Goal: Information Seeking & Learning: Learn about a topic

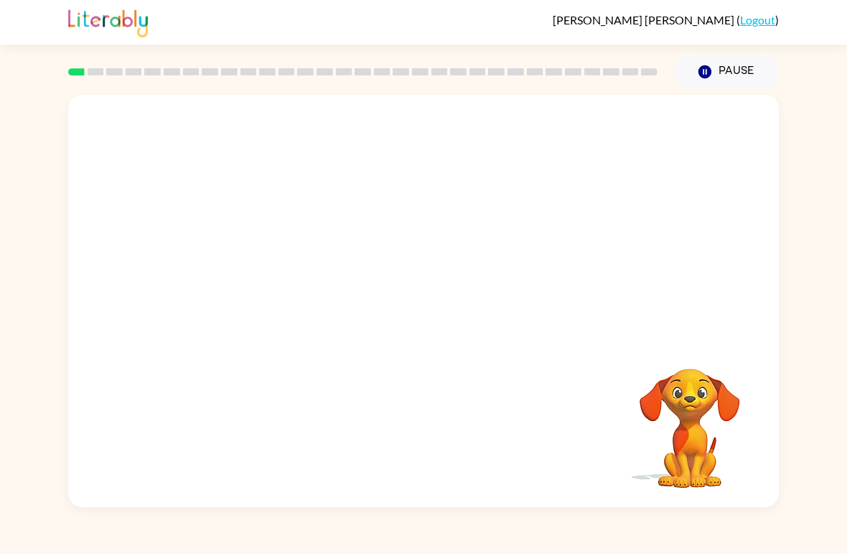
click at [766, 408] on div "Your browser must support playing .mp4 files to use Literably. Please try using…" at bounding box center [423, 301] width 711 height 412
click at [261, 267] on video "Your browser must support playing .mp4 files to use Literably. Please try using…" at bounding box center [423, 216] width 711 height 243
click at [441, 315] on button "button" at bounding box center [424, 308] width 92 height 52
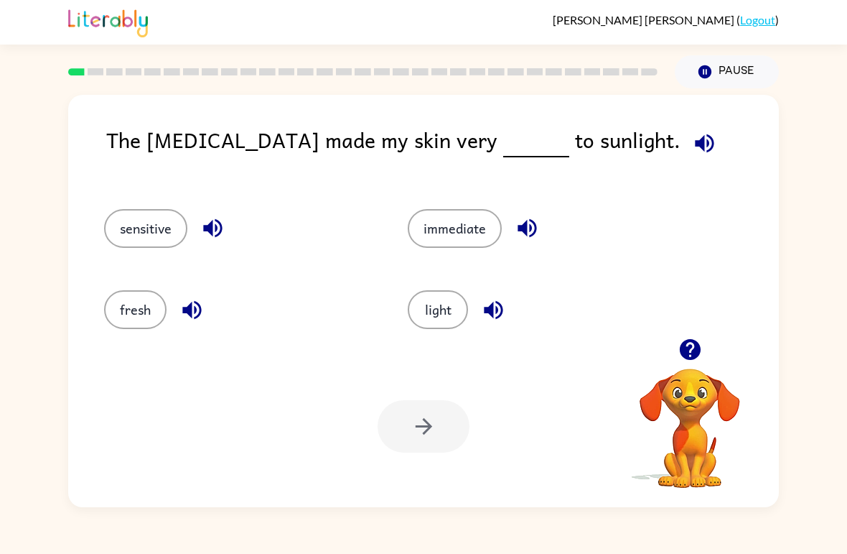
click at [432, 338] on div "light" at bounding box center [533, 303] width 304 height 81
click at [436, 323] on button "light" at bounding box center [438, 309] width 60 height 39
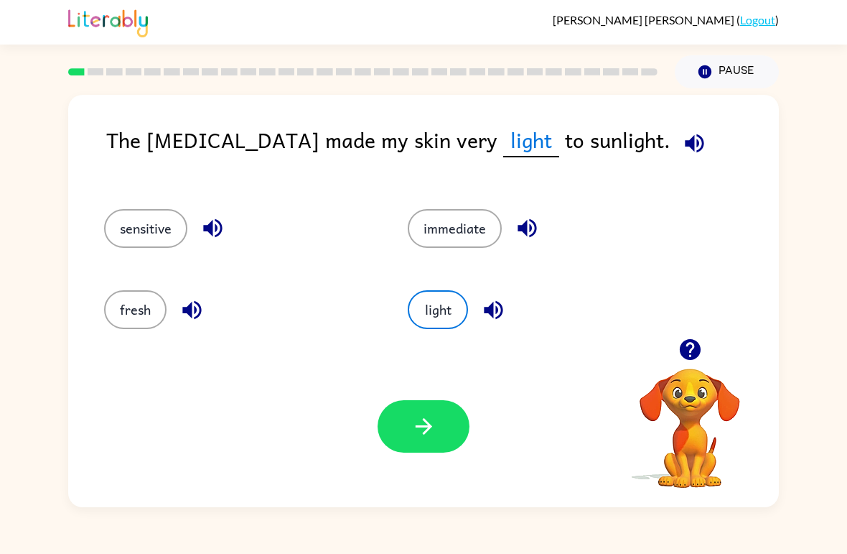
click at [416, 431] on icon "button" at bounding box center [423, 426] width 25 height 25
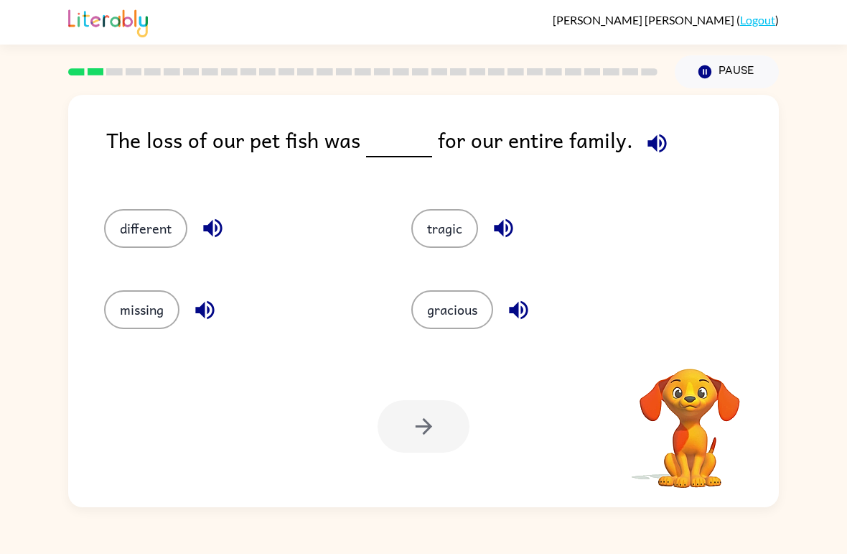
click at [648, 142] on icon "button" at bounding box center [657, 143] width 19 height 19
click at [112, 314] on button "missing" at bounding box center [141, 309] width 75 height 39
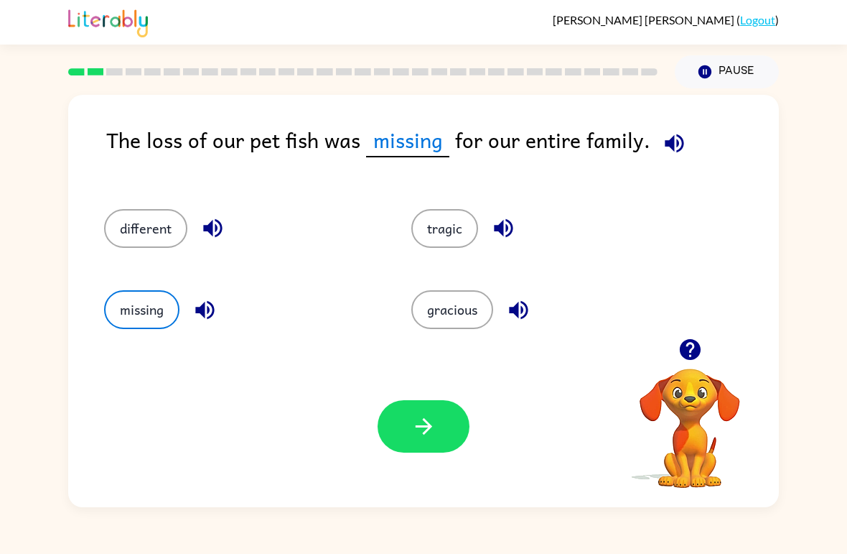
click at [450, 434] on button "button" at bounding box center [424, 426] width 92 height 52
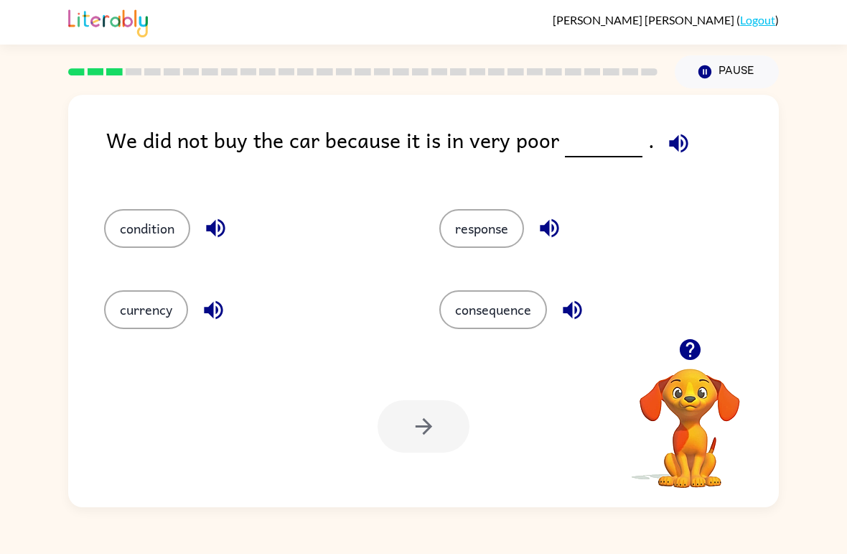
click at [120, 225] on button "condition" at bounding box center [147, 228] width 86 height 39
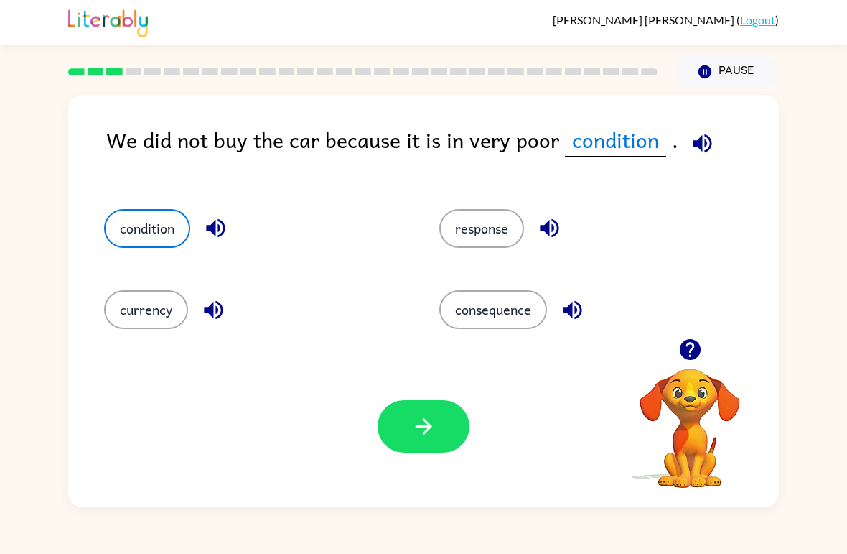
click at [424, 425] on icon "button" at bounding box center [423, 426] width 25 height 25
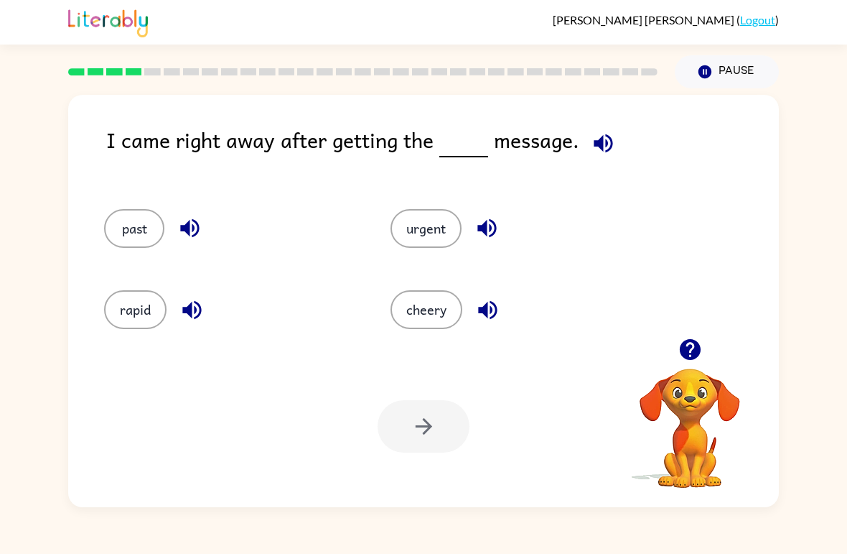
click at [602, 156] on icon "button" at bounding box center [603, 143] width 25 height 25
click at [601, 157] on button "button" at bounding box center [603, 143] width 37 height 37
click at [601, 143] on icon "button" at bounding box center [603, 143] width 25 height 25
click at [603, 137] on icon "button" at bounding box center [603, 143] width 19 height 19
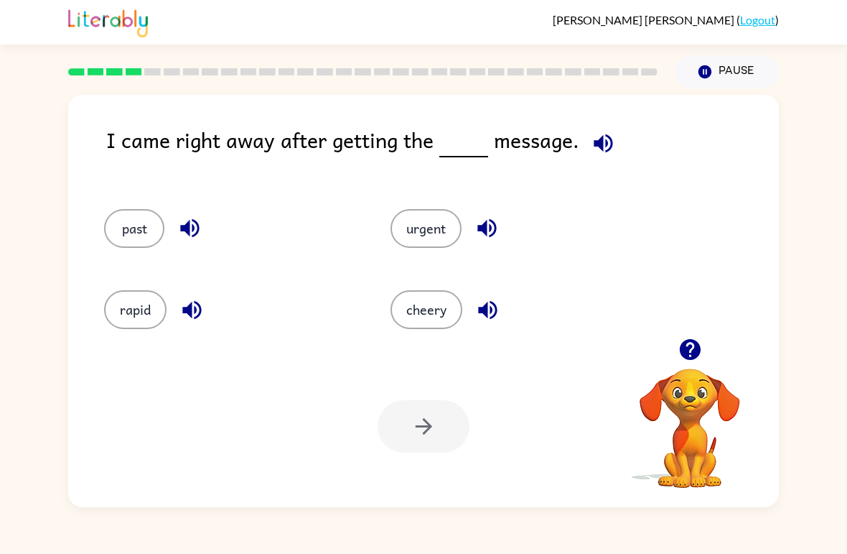
click at [591, 139] on icon "button" at bounding box center [603, 143] width 25 height 25
click at [141, 243] on button "past" at bounding box center [134, 228] width 60 height 39
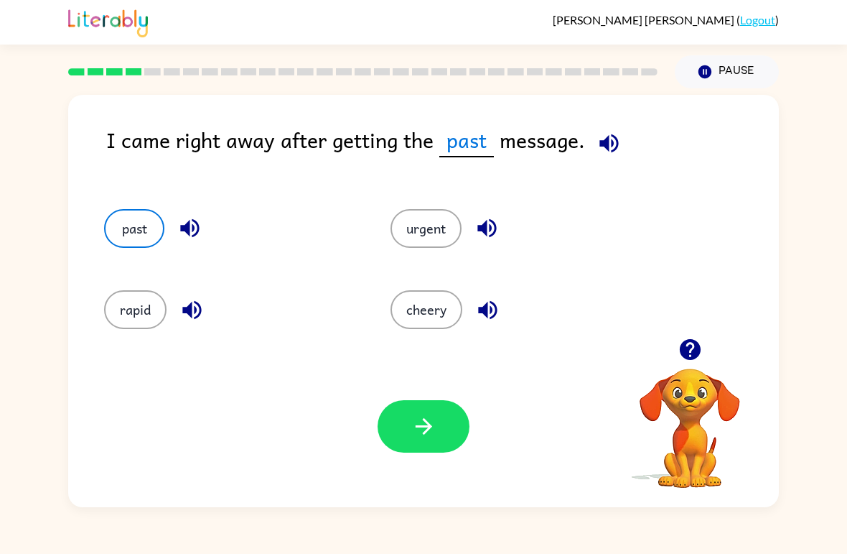
click at [389, 426] on button "button" at bounding box center [424, 426] width 92 height 52
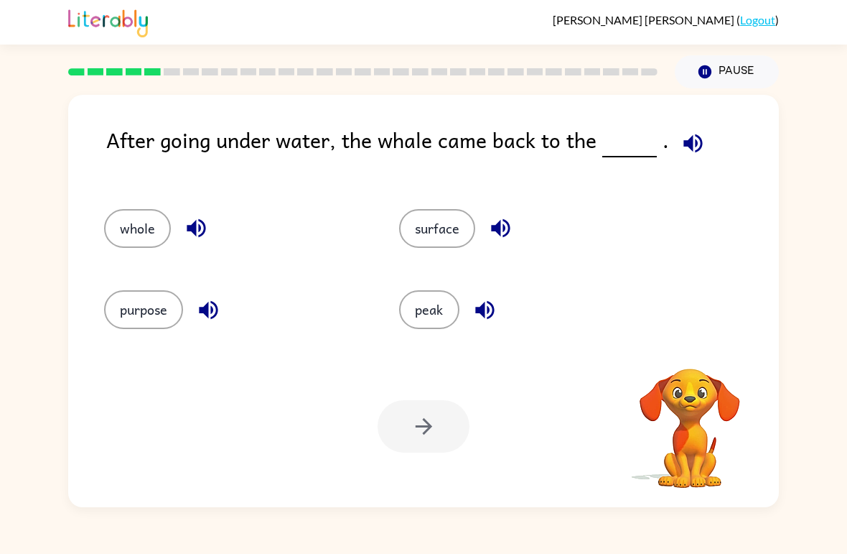
click at [712, 141] on div "After going under water, the whale came back to the ." at bounding box center [442, 151] width 673 height 57
click at [697, 138] on icon "button" at bounding box center [693, 143] width 25 height 25
click at [454, 217] on button "surface" at bounding box center [437, 228] width 76 height 39
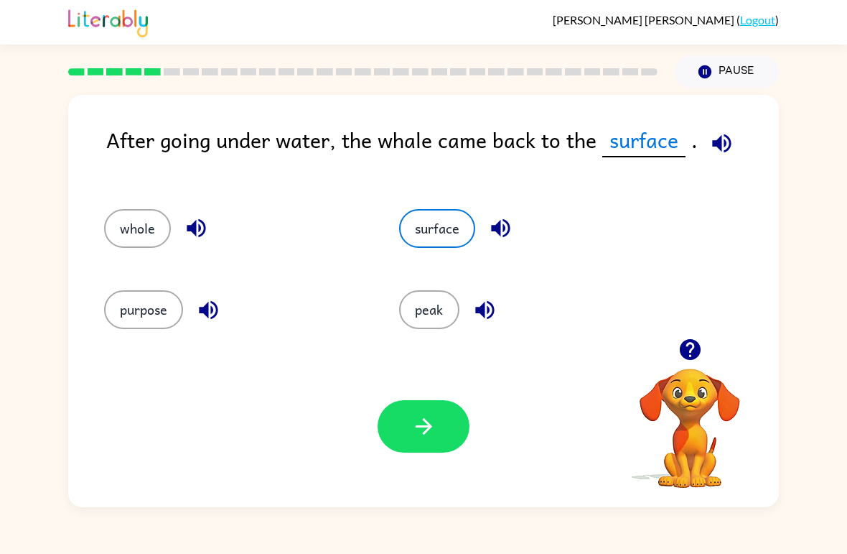
click at [426, 439] on icon "button" at bounding box center [423, 426] width 25 height 25
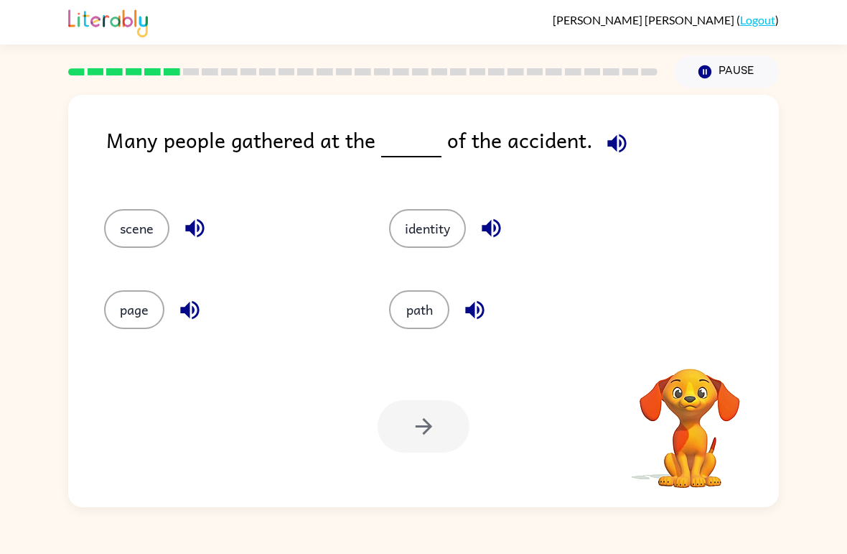
click at [416, 416] on div at bounding box center [424, 426] width 92 height 52
click at [437, 421] on div at bounding box center [424, 426] width 92 height 52
click at [446, 441] on div at bounding box center [424, 426] width 92 height 52
click at [618, 138] on icon "button" at bounding box center [617, 143] width 25 height 25
click at [429, 305] on button "path" at bounding box center [419, 309] width 60 height 39
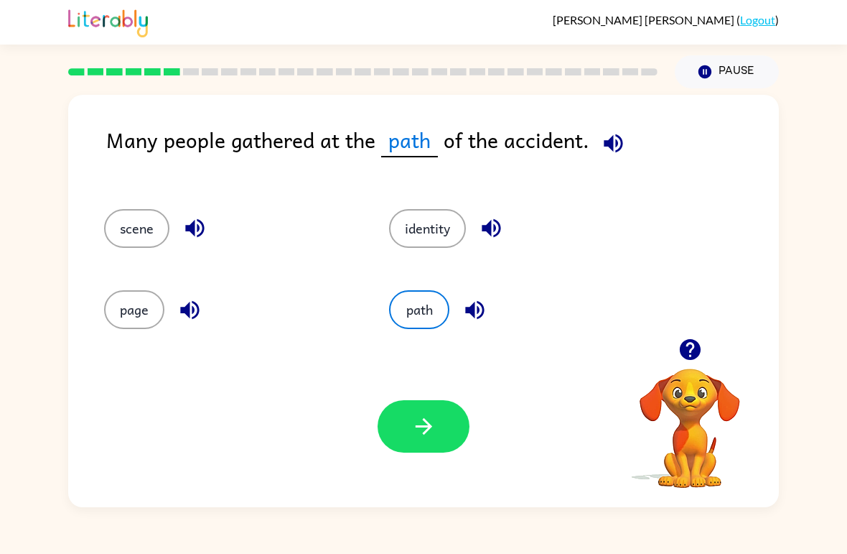
click at [416, 440] on button "button" at bounding box center [424, 426] width 92 height 52
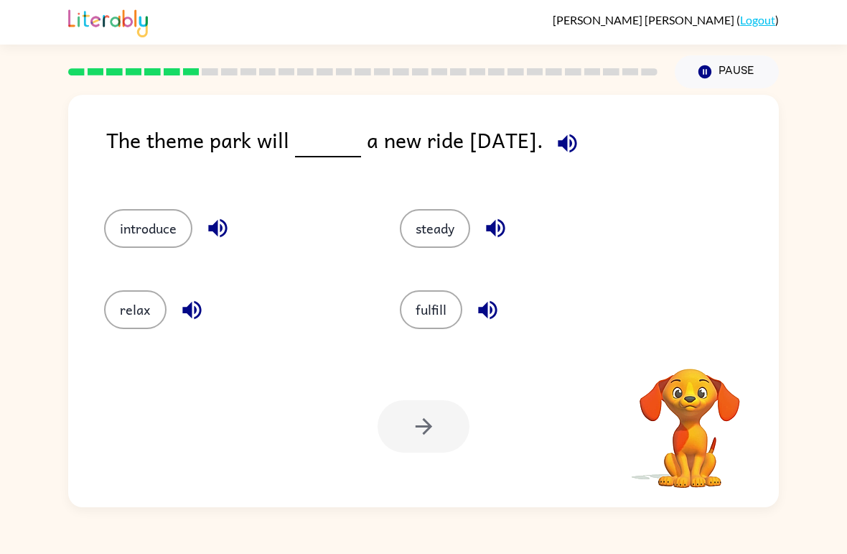
click at [569, 155] on icon "button" at bounding box center [567, 143] width 25 height 25
click at [135, 228] on button "introduce" at bounding box center [148, 228] width 88 height 39
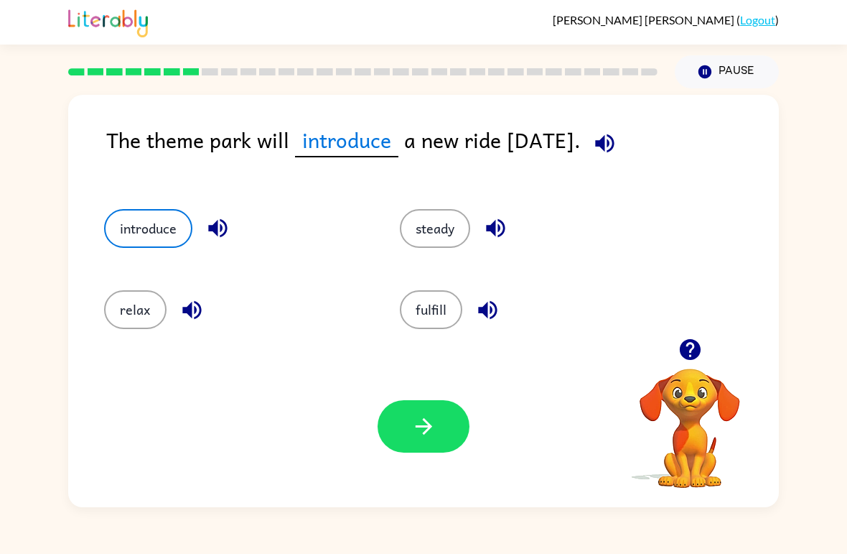
click at [408, 444] on button "button" at bounding box center [424, 426] width 92 height 52
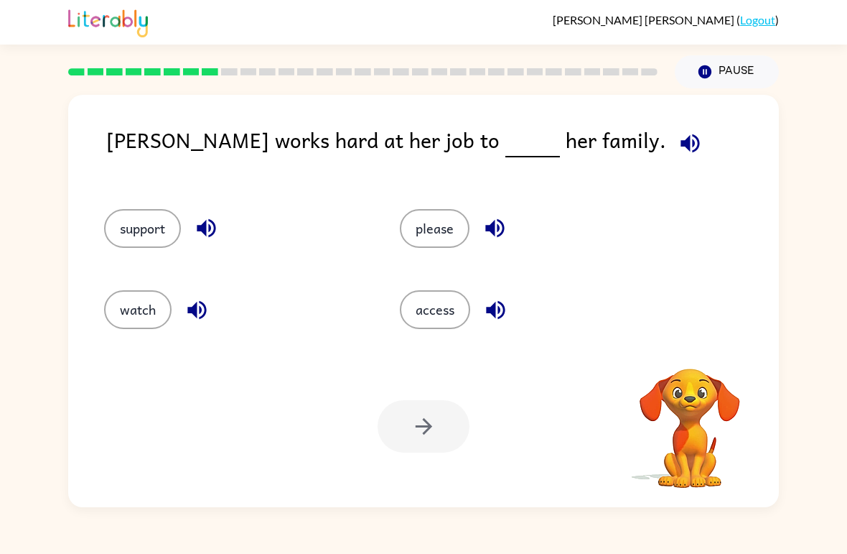
click at [411, 434] on div at bounding box center [424, 426] width 92 height 52
click at [678, 156] on icon "button" at bounding box center [690, 143] width 25 height 25
click at [146, 228] on button "support" at bounding box center [142, 228] width 77 height 39
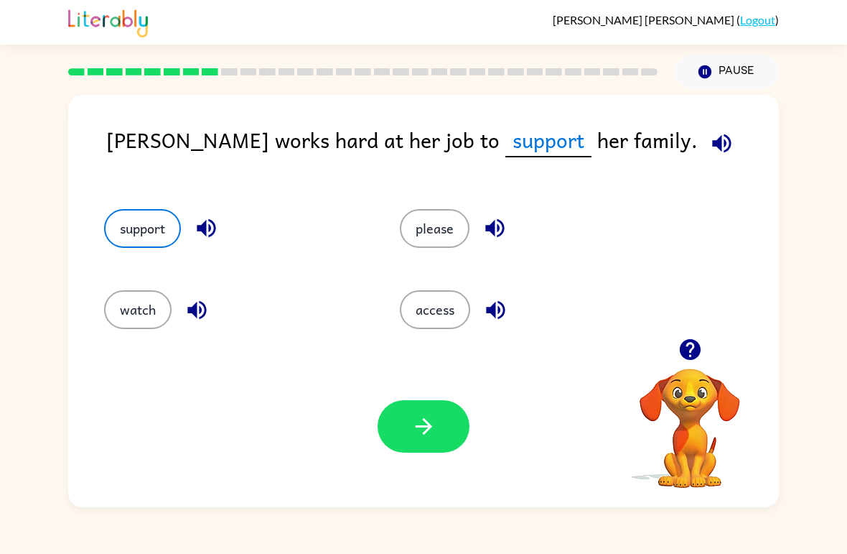
click at [416, 433] on icon "button" at bounding box center [423, 426] width 25 height 25
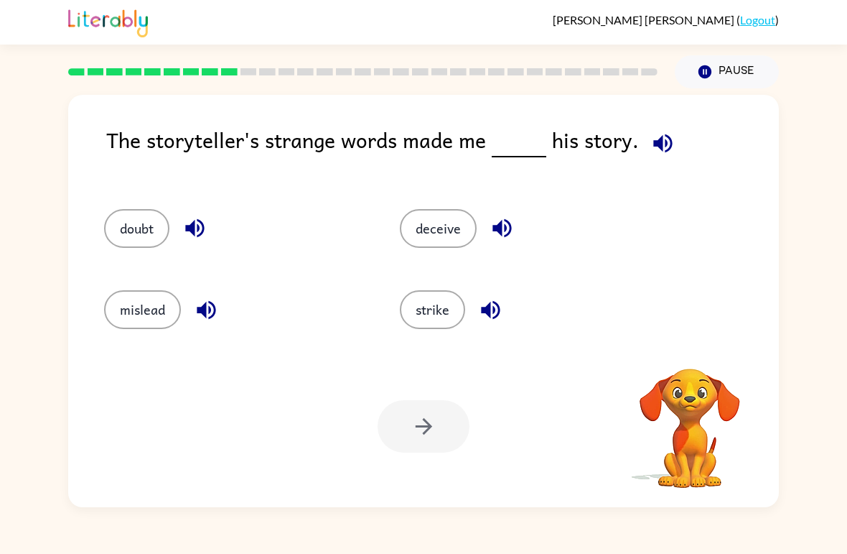
click at [699, 153] on div "The storyteller's strange words made me his story." at bounding box center [442, 151] width 673 height 57
click at [658, 151] on icon "button" at bounding box center [662, 143] width 19 height 19
click at [454, 240] on button "deceive" at bounding box center [438, 228] width 77 height 39
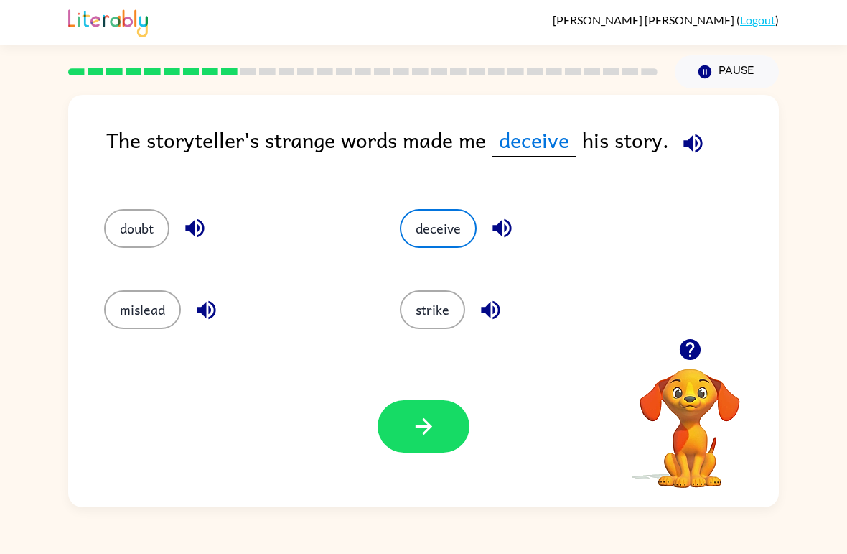
click at [140, 233] on button "doubt" at bounding box center [136, 228] width 65 height 39
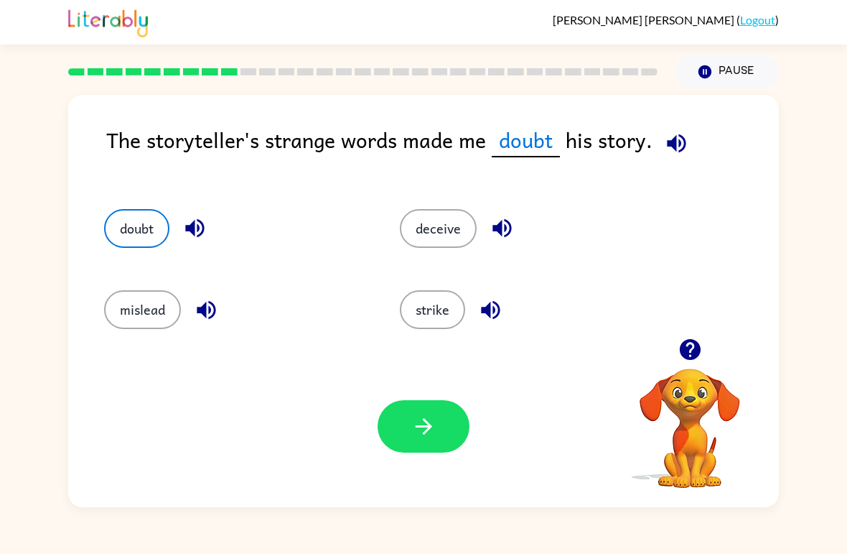
click at [453, 417] on button "button" at bounding box center [424, 426] width 92 height 52
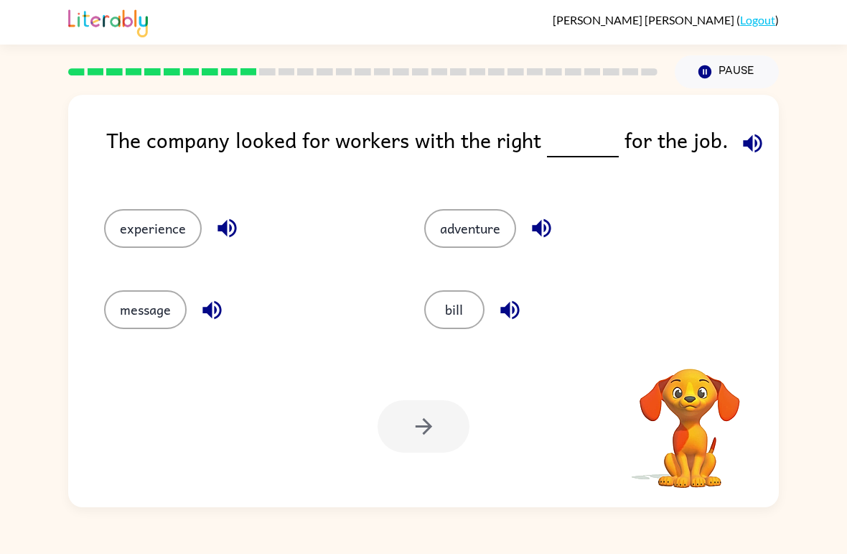
click at [752, 141] on icon "button" at bounding box center [752, 143] width 25 height 25
click at [129, 233] on button "experience" at bounding box center [153, 228] width 98 height 39
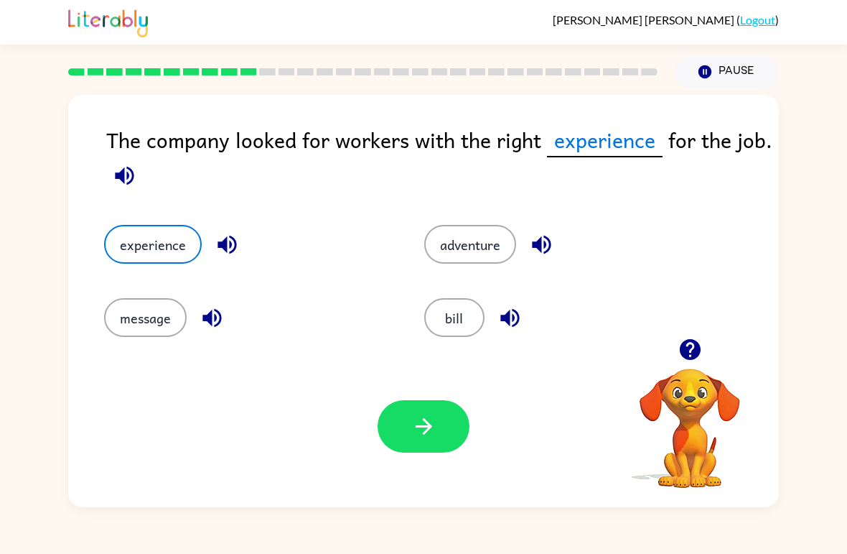
click at [403, 428] on button "button" at bounding box center [424, 426] width 92 height 52
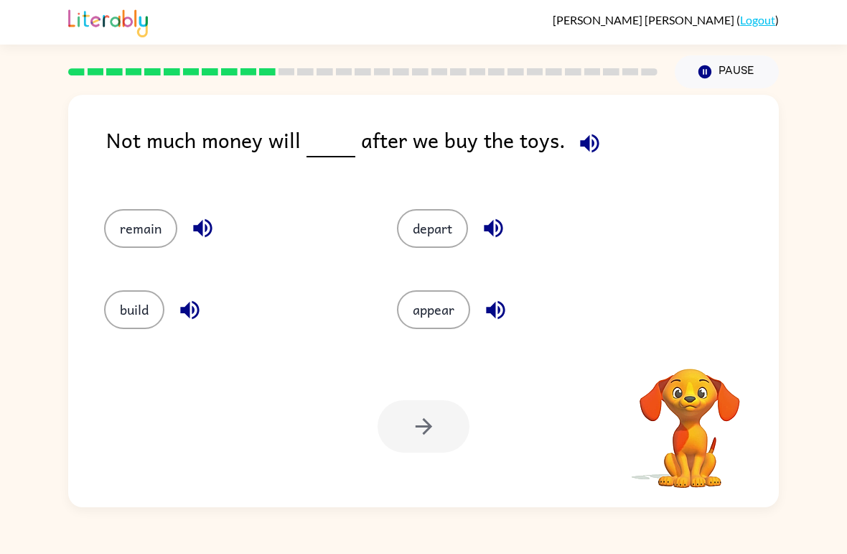
click at [630, 145] on div "Not much money will after we buy the toys." at bounding box center [442, 151] width 673 height 57
click at [629, 144] on div "Not much money will after we buy the toys." at bounding box center [442, 151] width 673 height 57
click at [582, 151] on icon "button" at bounding box center [589, 143] width 19 height 19
click at [109, 220] on button "remain" at bounding box center [140, 228] width 73 height 39
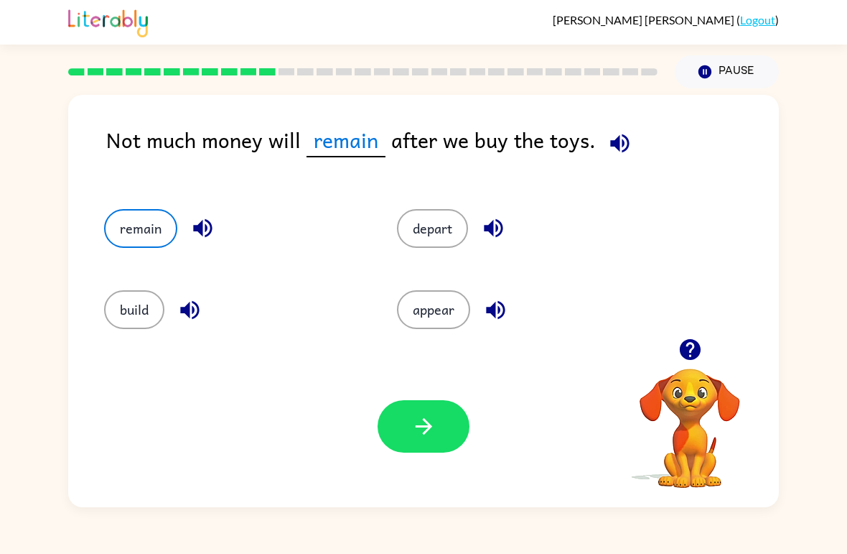
click at [419, 432] on icon "button" at bounding box center [423, 426] width 25 height 25
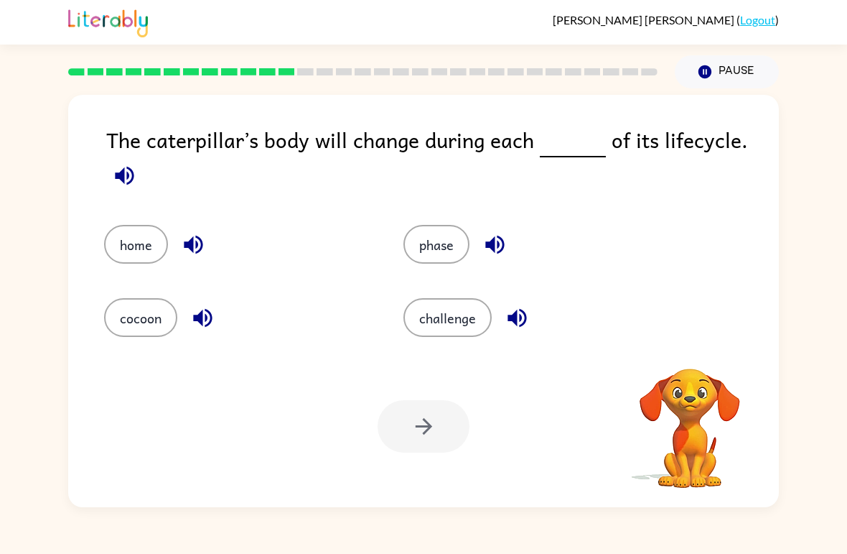
click at [128, 183] on icon "button" at bounding box center [124, 175] width 25 height 25
click at [445, 254] on button "phase" at bounding box center [436, 244] width 66 height 39
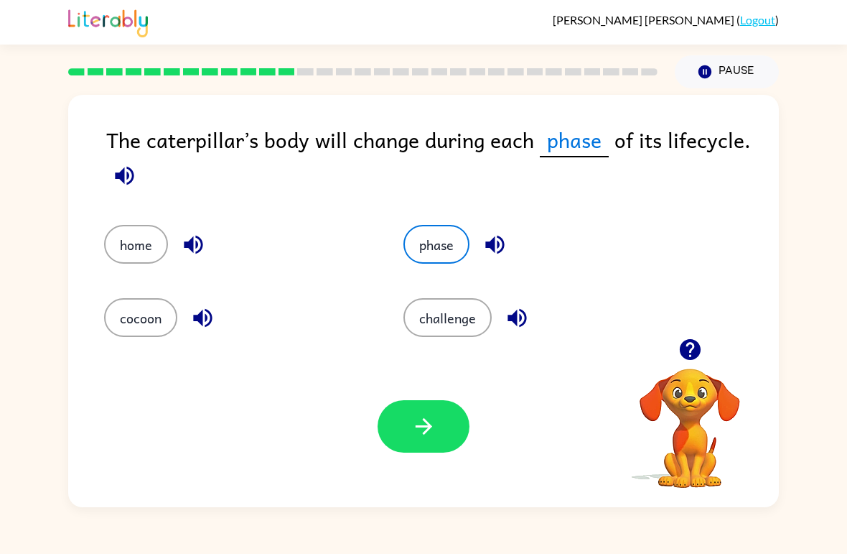
click at [421, 444] on button "button" at bounding box center [424, 426] width 92 height 52
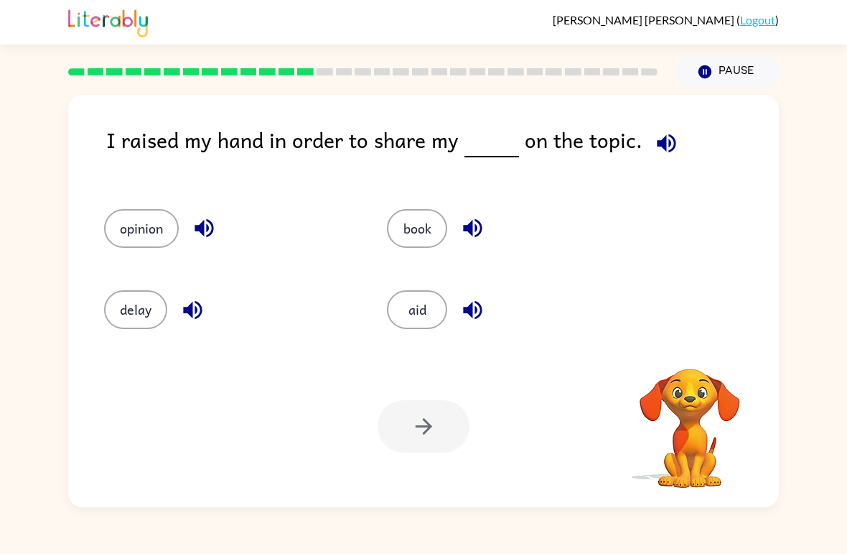
click at [660, 140] on icon "button" at bounding box center [666, 143] width 25 height 25
click at [131, 224] on button "opinion" at bounding box center [141, 228] width 75 height 39
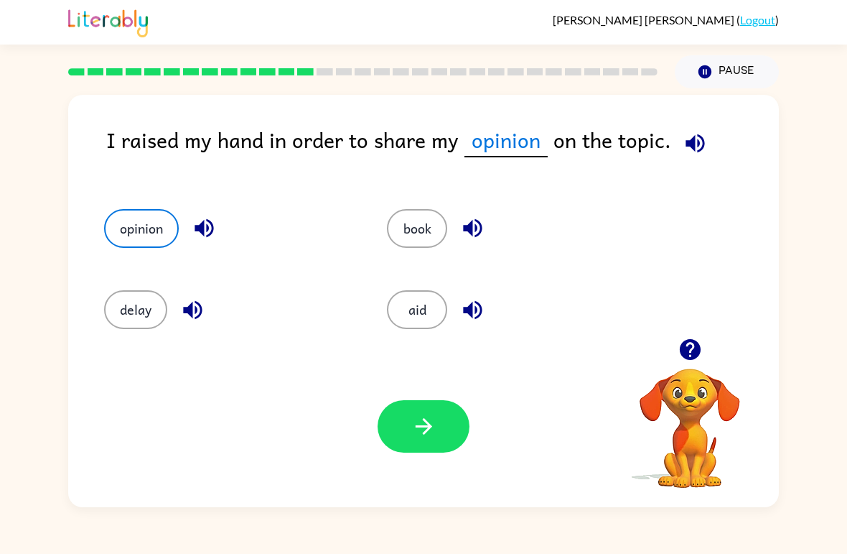
click at [444, 432] on button "button" at bounding box center [424, 426] width 92 height 52
click at [444, 432] on div at bounding box center [424, 426] width 92 height 52
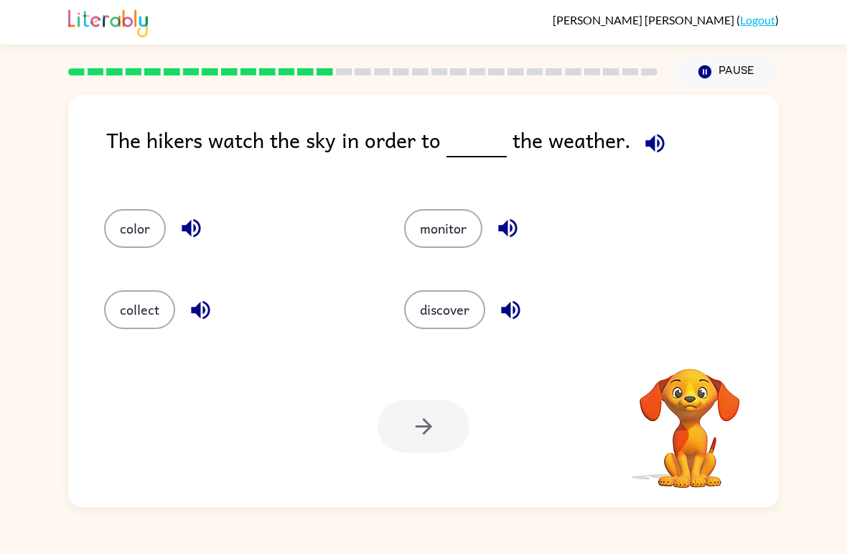
click at [661, 142] on icon "button" at bounding box center [655, 143] width 25 height 25
click at [662, 154] on icon "button" at bounding box center [655, 143] width 25 height 25
click at [645, 133] on icon "button" at bounding box center [655, 143] width 25 height 25
click at [453, 346] on div "Your browser must support playing .mp4 files to use Literably. Please try using…" at bounding box center [423, 426] width 711 height 162
click at [453, 345] on div "The hikers watch the sky in order to the weather. color monitor collect discove…" at bounding box center [423, 301] width 711 height 412
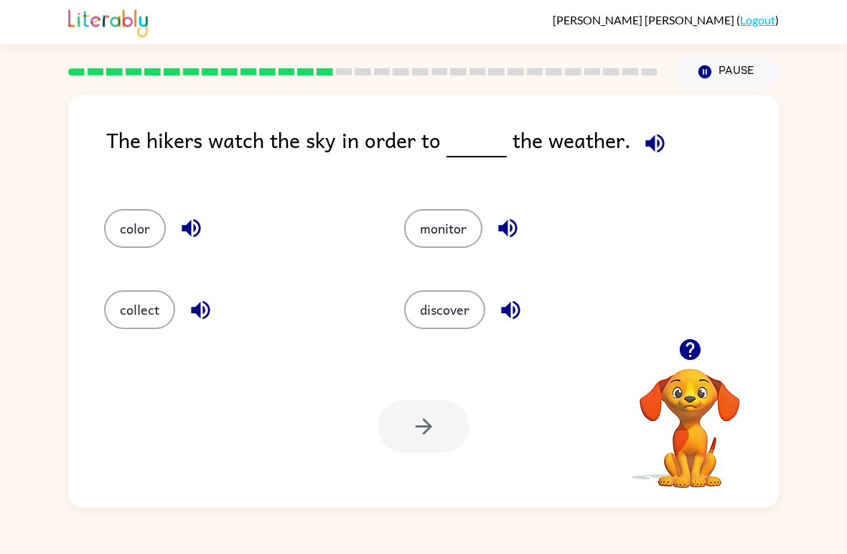
click at [458, 316] on button "discover" at bounding box center [444, 309] width 81 height 39
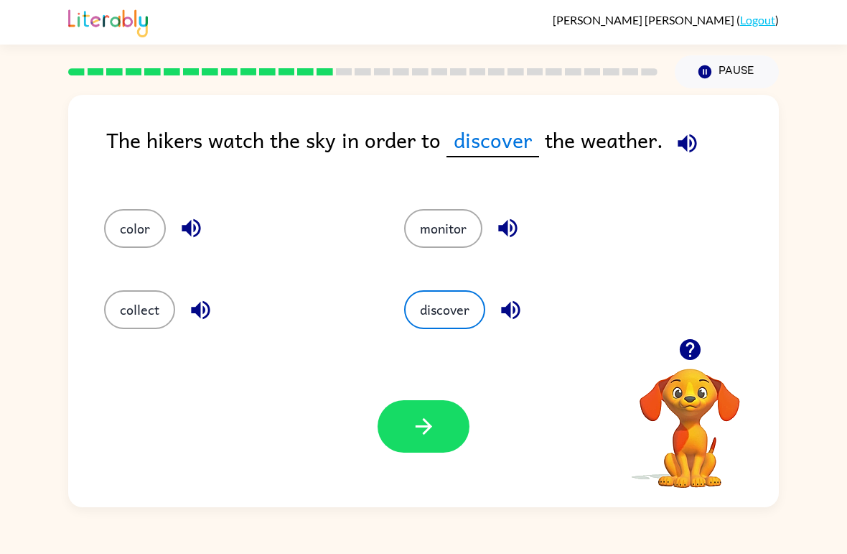
click at [458, 315] on button "discover" at bounding box center [444, 309] width 81 height 39
click at [414, 442] on button "button" at bounding box center [424, 426] width 92 height 52
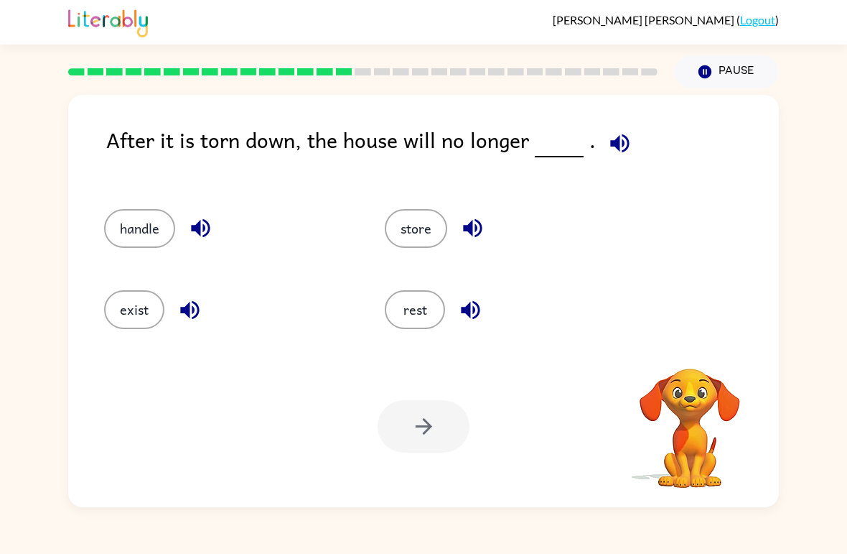
click at [622, 130] on button "button" at bounding box center [620, 143] width 37 height 37
click at [149, 324] on button "exist" at bounding box center [134, 309] width 60 height 39
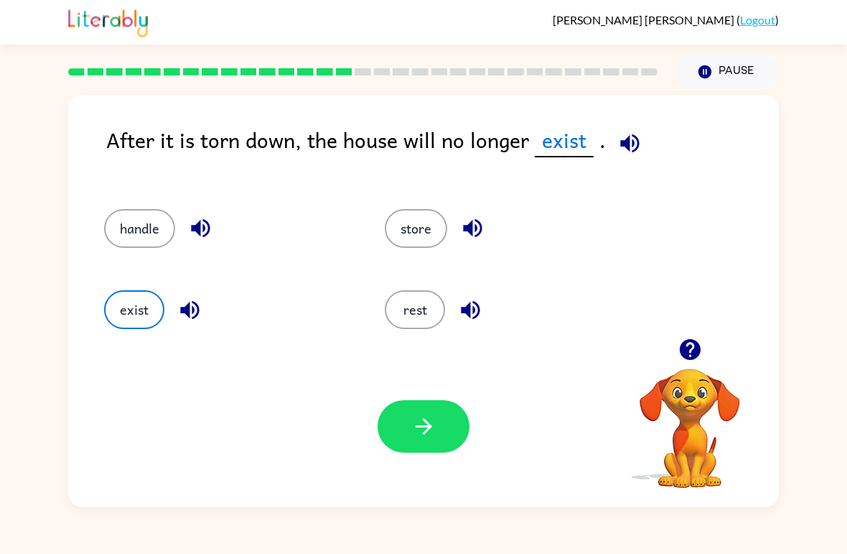
click at [406, 444] on button "button" at bounding box center [424, 426] width 92 height 52
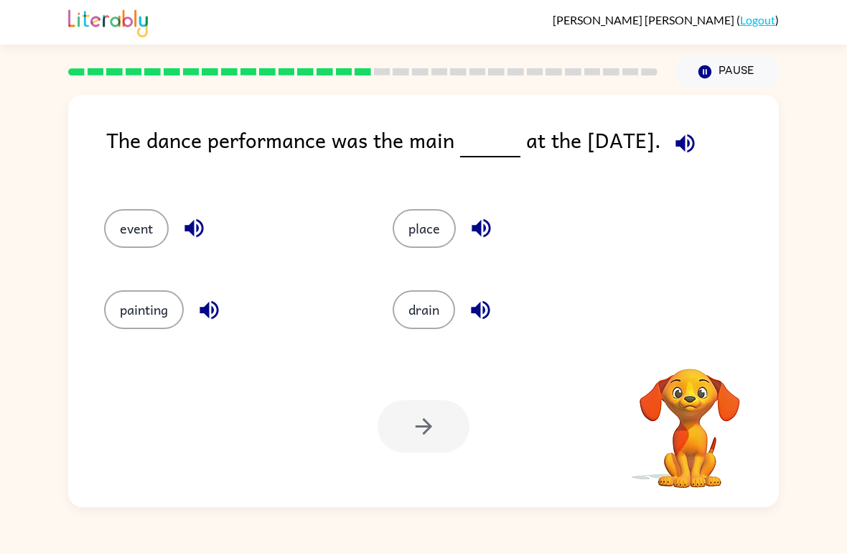
click at [416, 424] on div at bounding box center [424, 426] width 92 height 52
click at [688, 151] on icon "button" at bounding box center [685, 143] width 25 height 25
click at [104, 229] on button "event" at bounding box center [136, 228] width 65 height 39
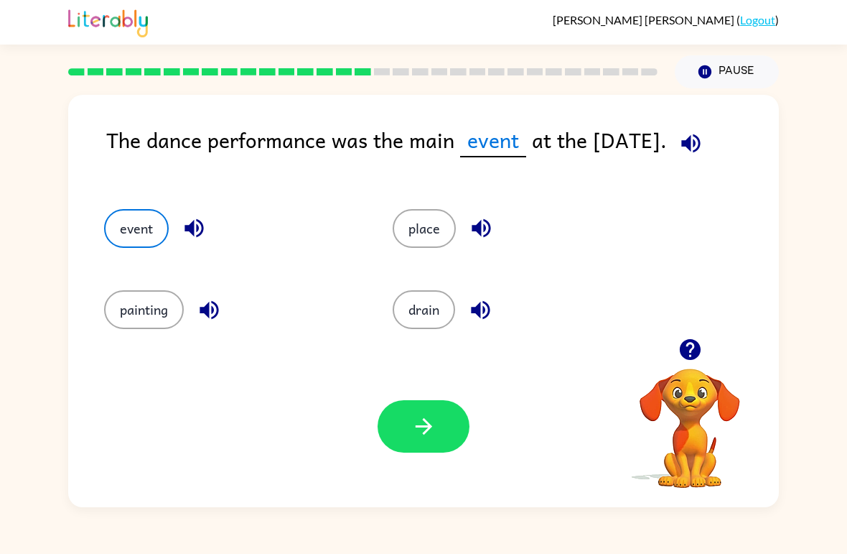
click at [435, 432] on icon "button" at bounding box center [423, 426] width 25 height 25
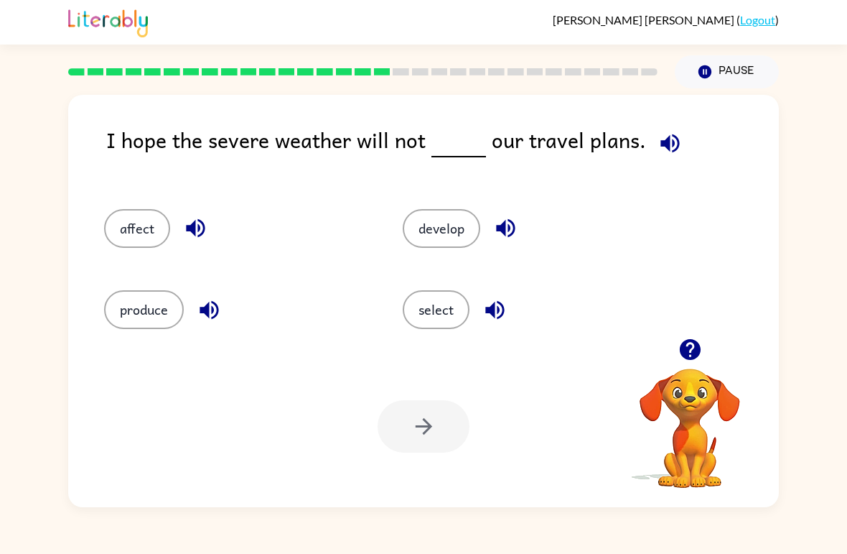
click at [669, 134] on icon "button" at bounding box center [670, 143] width 25 height 25
click at [155, 248] on button "affect" at bounding box center [137, 228] width 66 height 39
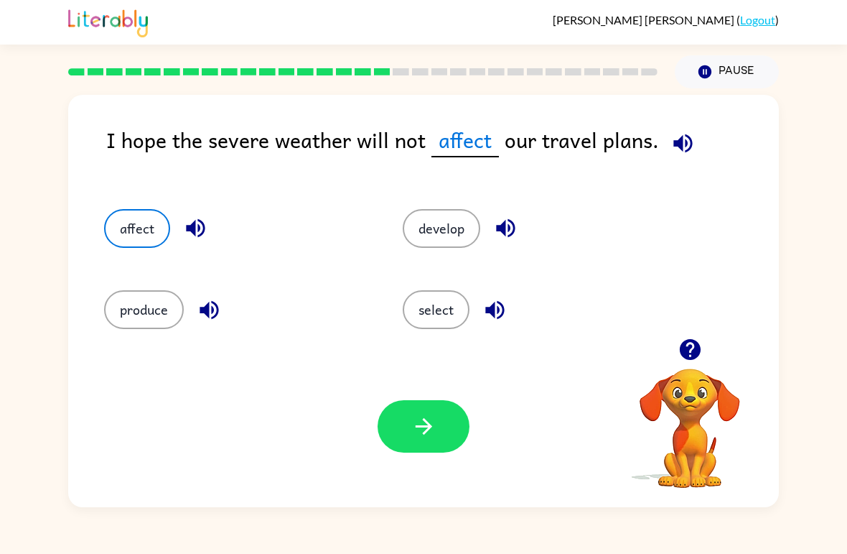
click at [476, 406] on div "Your browser must support playing .mp4 files to use Literably. Please try using…" at bounding box center [423, 426] width 711 height 162
click at [429, 414] on icon "button" at bounding box center [423, 426] width 25 height 25
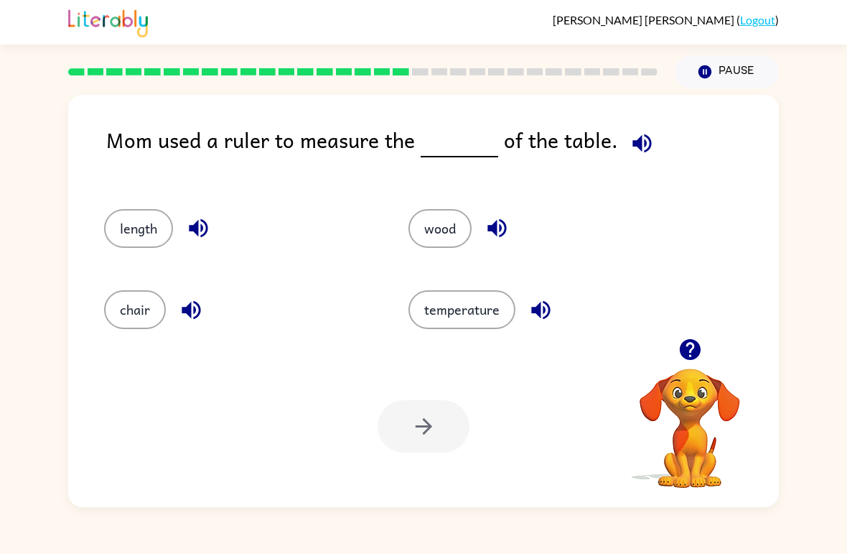
click at [635, 131] on button "button" at bounding box center [642, 143] width 37 height 37
click at [459, 239] on button "wood" at bounding box center [440, 228] width 63 height 39
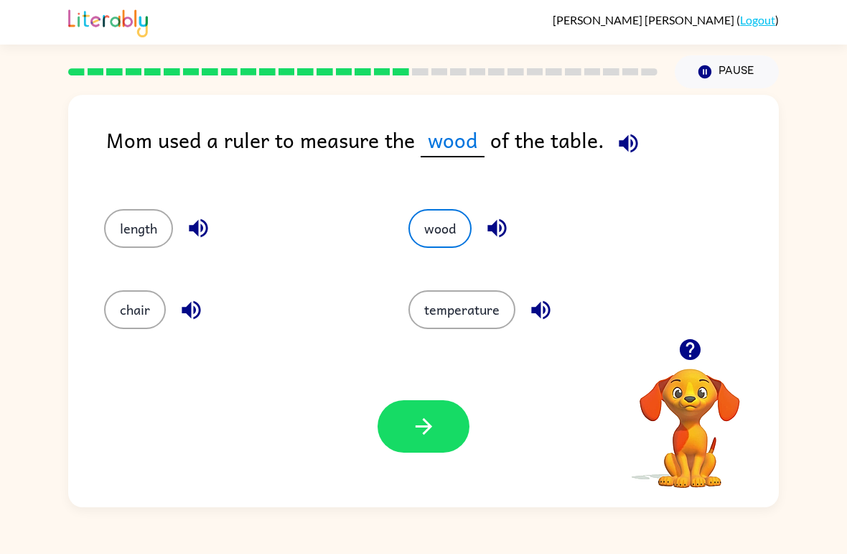
click at [115, 230] on button "length" at bounding box center [138, 228] width 69 height 39
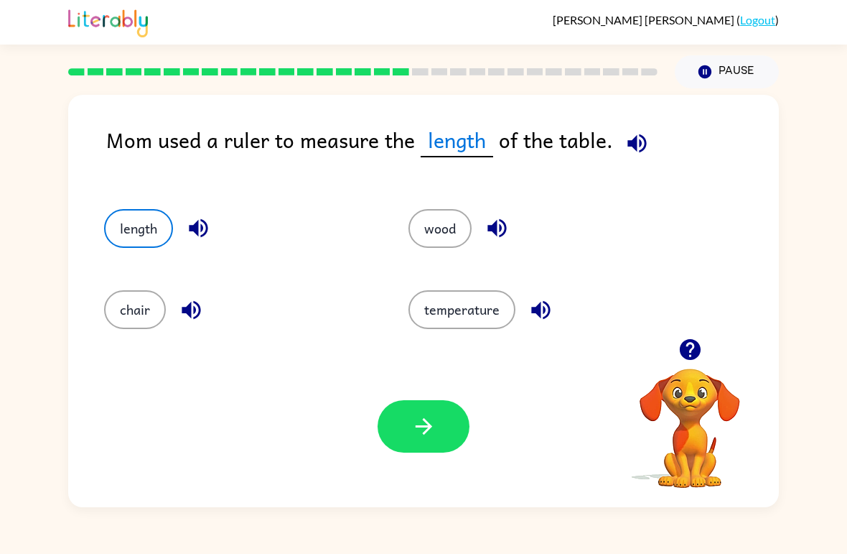
click at [439, 426] on button "button" at bounding box center [424, 426] width 92 height 52
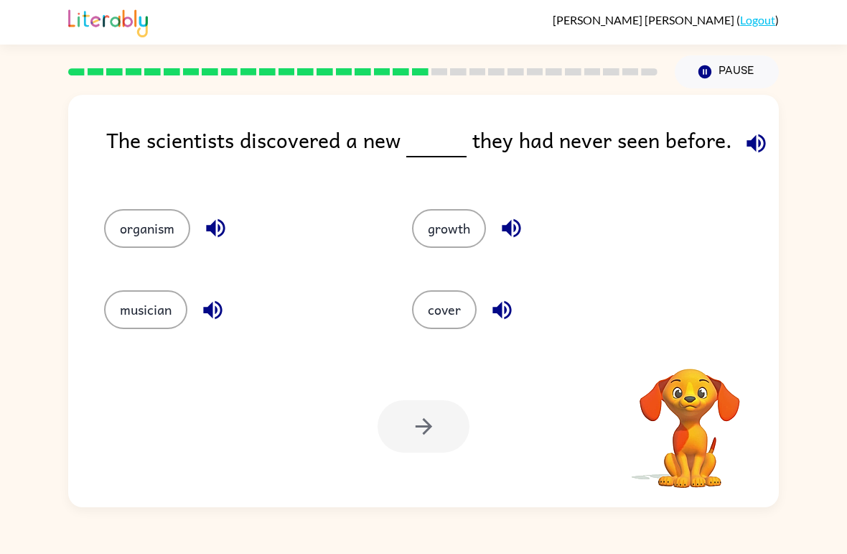
click at [757, 142] on icon "button" at bounding box center [756, 143] width 25 height 25
click at [153, 229] on button "organism" at bounding box center [147, 228] width 86 height 39
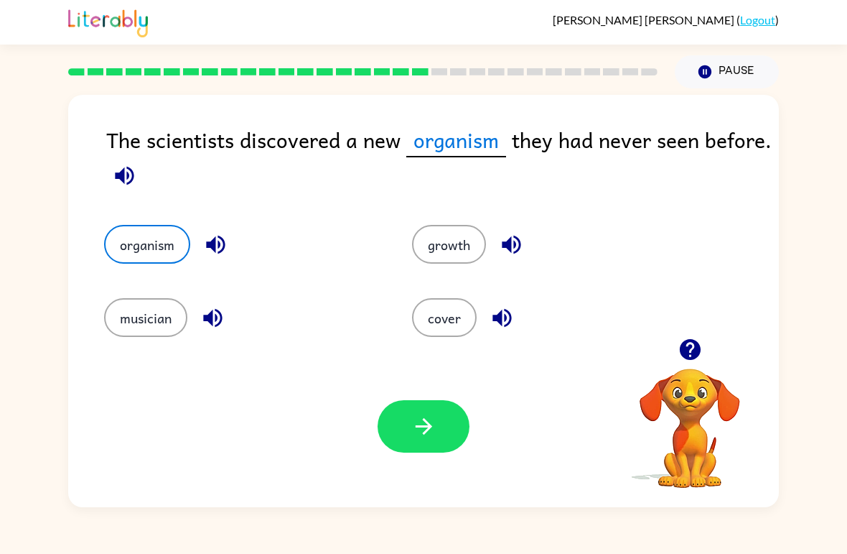
click at [427, 427] on icon "button" at bounding box center [423, 426] width 17 height 17
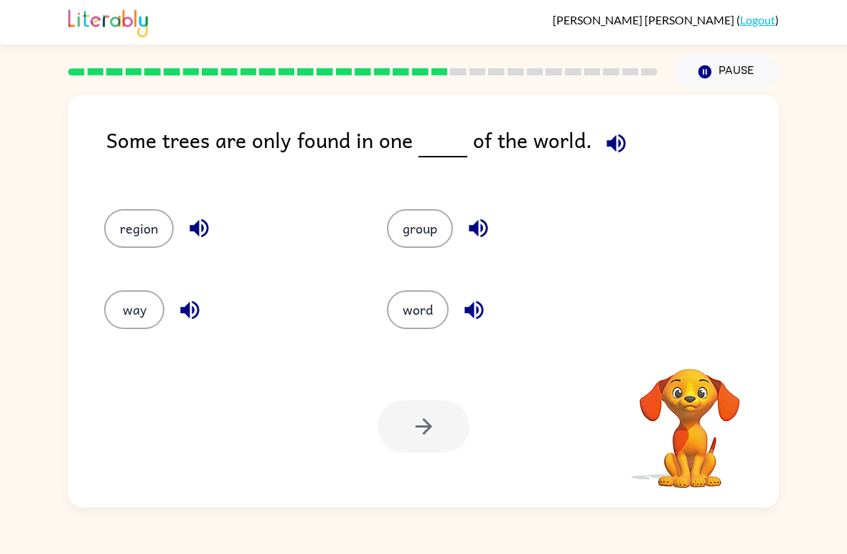
click at [601, 159] on button "button" at bounding box center [616, 143] width 37 height 37
click at [151, 320] on button "way" at bounding box center [134, 309] width 60 height 39
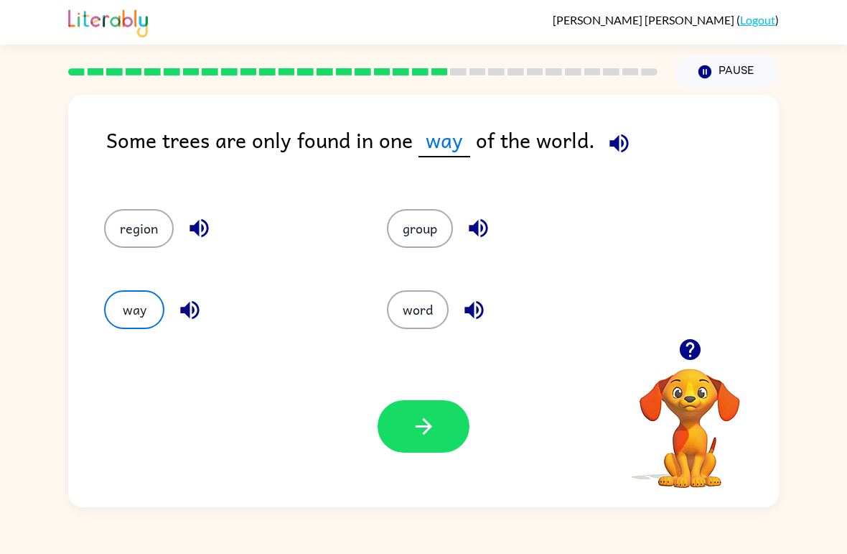
click at [394, 441] on button "button" at bounding box center [424, 426] width 92 height 52
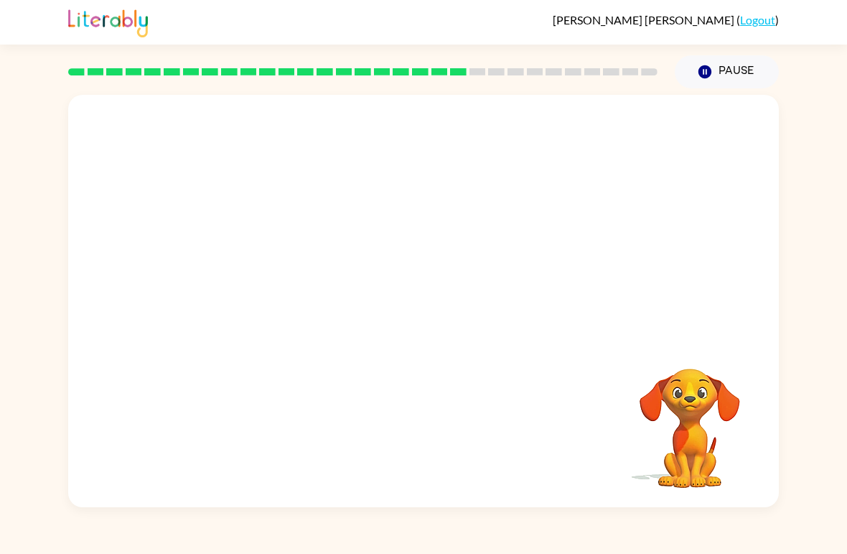
click at [314, 131] on video "Your browser must support playing .mp4 files to use Literably. Please try using…" at bounding box center [423, 216] width 711 height 243
click at [296, 330] on video "Your browser must support playing .mp4 files to use Literably. Please try using…" at bounding box center [423, 216] width 711 height 243
click at [289, 294] on video "Your browser must support playing .mp4 files to use Literably. Please try using…" at bounding box center [423, 216] width 711 height 243
click at [425, 339] on div at bounding box center [423, 301] width 711 height 412
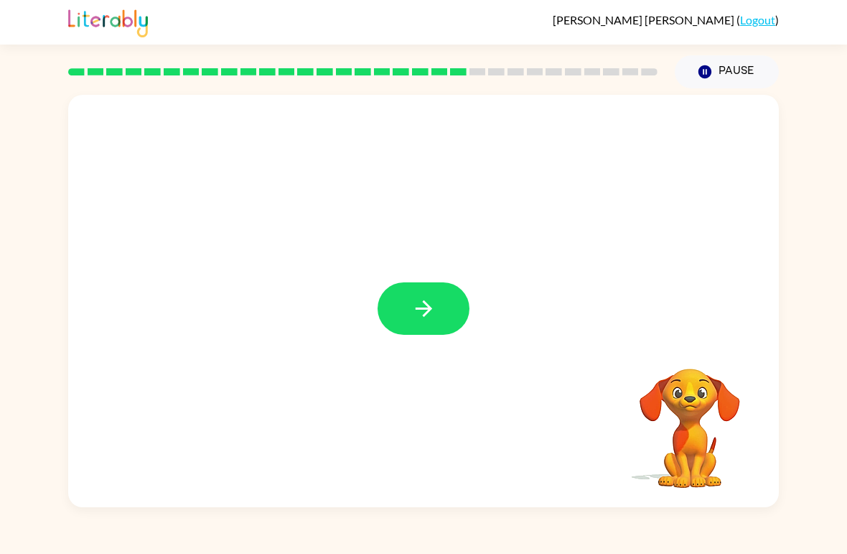
click at [459, 309] on button "button" at bounding box center [424, 308] width 92 height 52
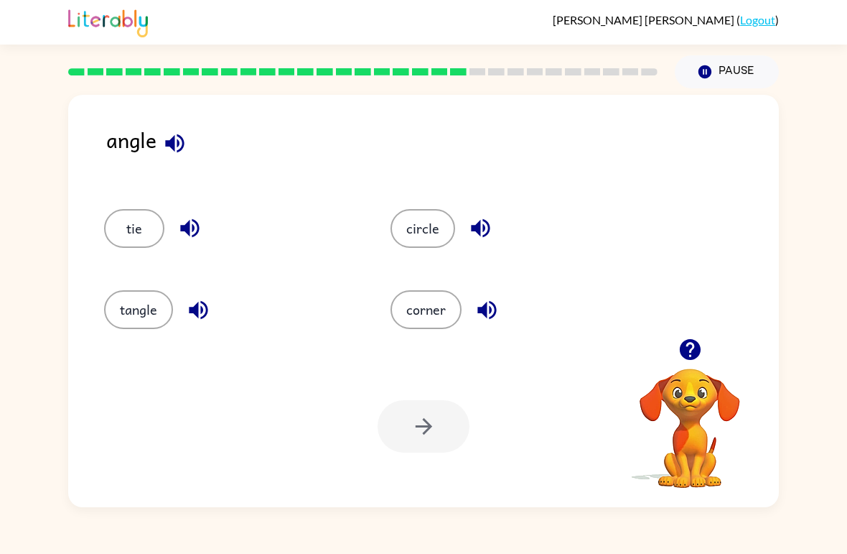
click at [429, 304] on button "corner" at bounding box center [426, 309] width 71 height 39
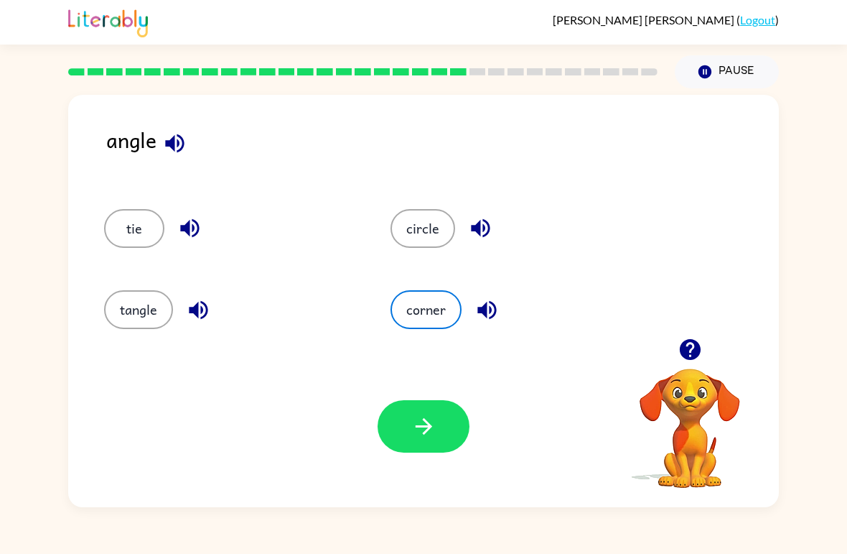
click at [431, 442] on button "button" at bounding box center [424, 426] width 92 height 52
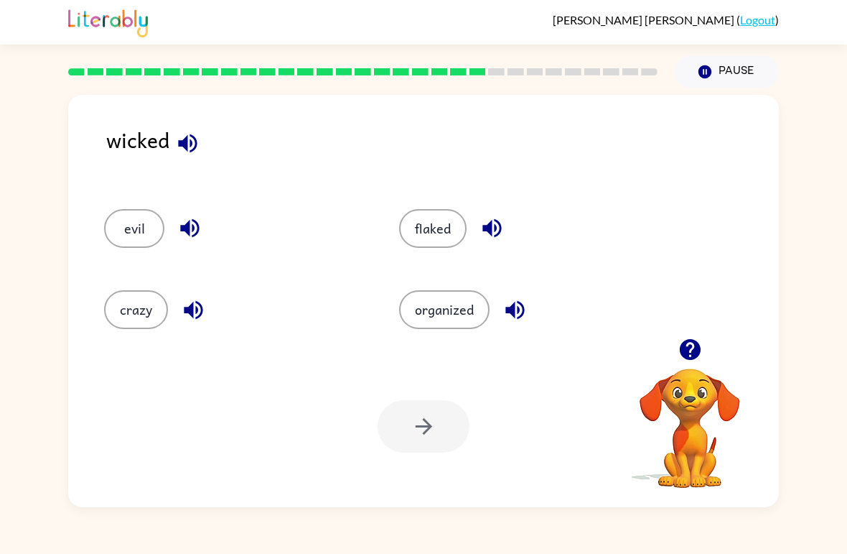
click at [152, 208] on div "evil" at bounding box center [224, 222] width 295 height 81
click at [136, 230] on button "evil" at bounding box center [134, 228] width 60 height 39
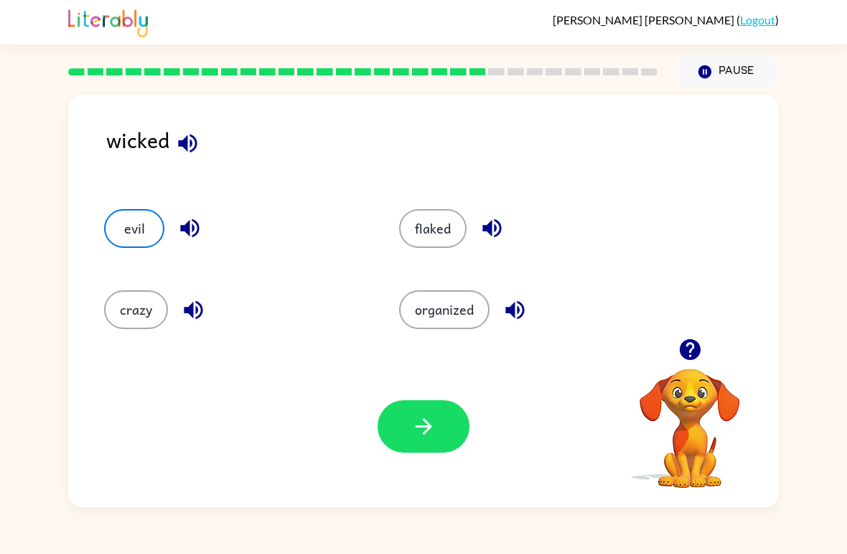
click at [432, 427] on icon "button" at bounding box center [423, 426] width 25 height 25
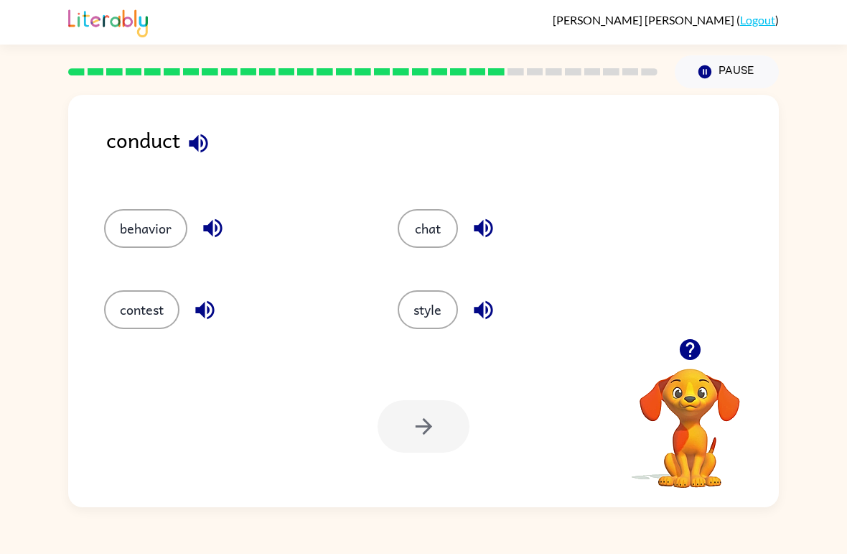
click at [154, 235] on button "behavior" at bounding box center [145, 228] width 83 height 39
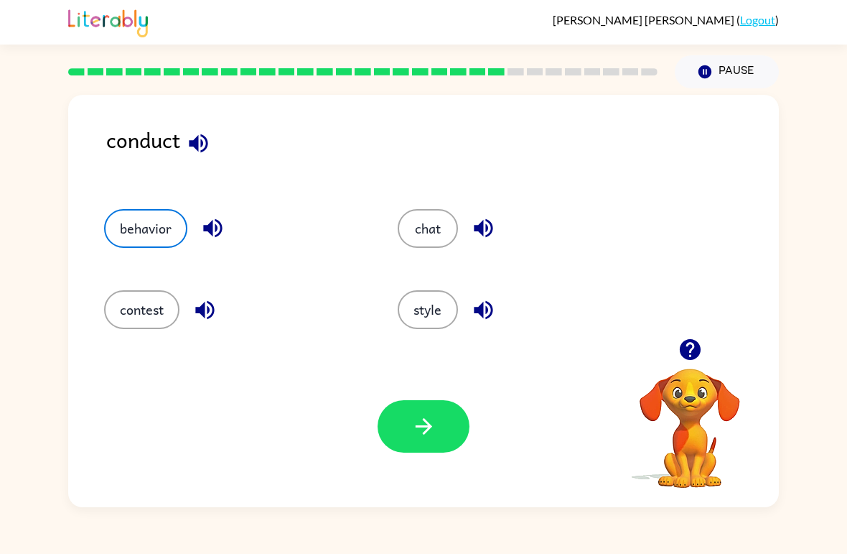
click at [383, 431] on button "button" at bounding box center [424, 426] width 92 height 52
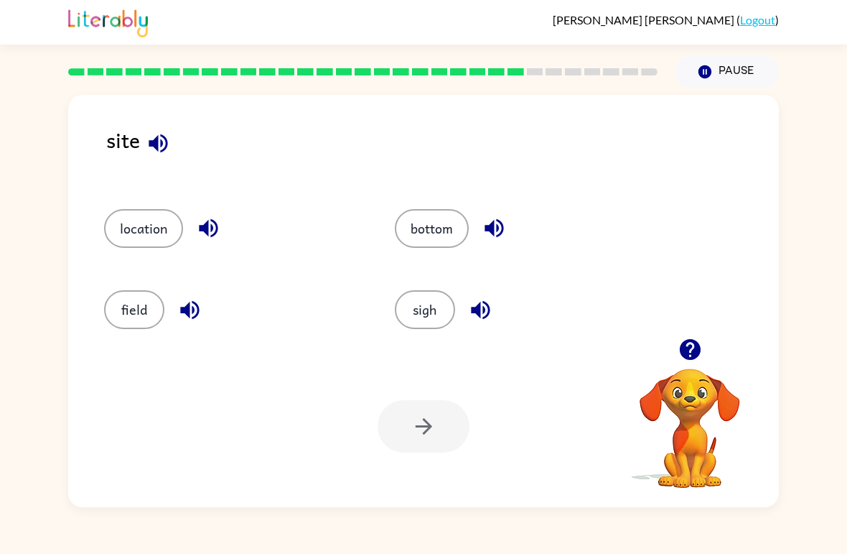
click at [455, 309] on button "sigh" at bounding box center [425, 309] width 60 height 39
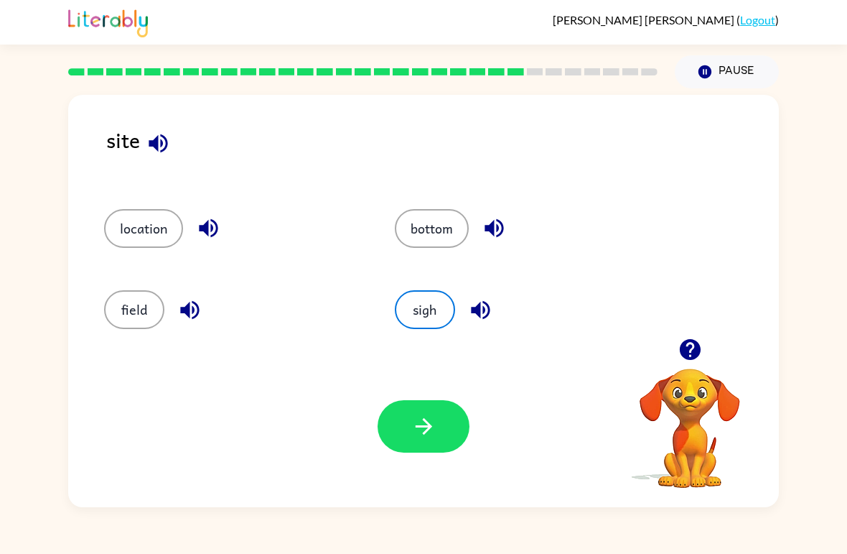
click at [426, 439] on icon "button" at bounding box center [423, 426] width 25 height 25
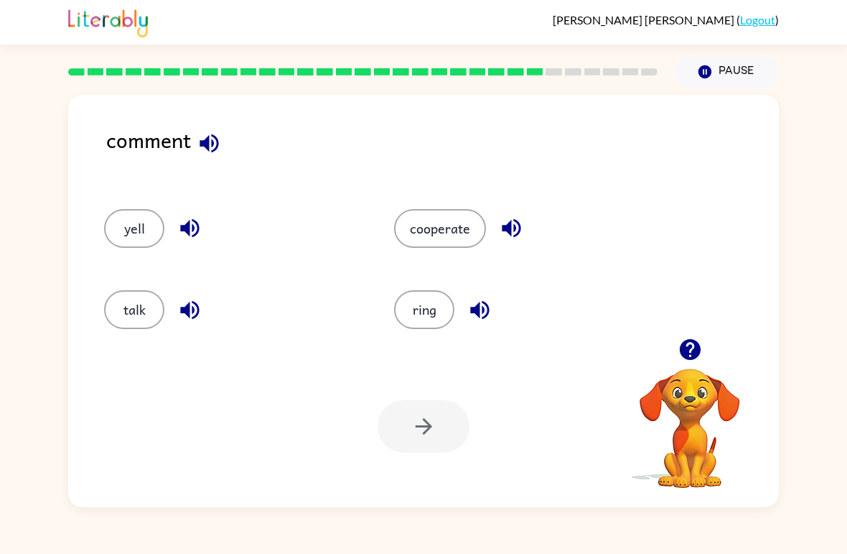
click at [131, 279] on div "talk" at bounding box center [222, 303] width 290 height 81
click at [138, 321] on button "talk" at bounding box center [134, 309] width 60 height 39
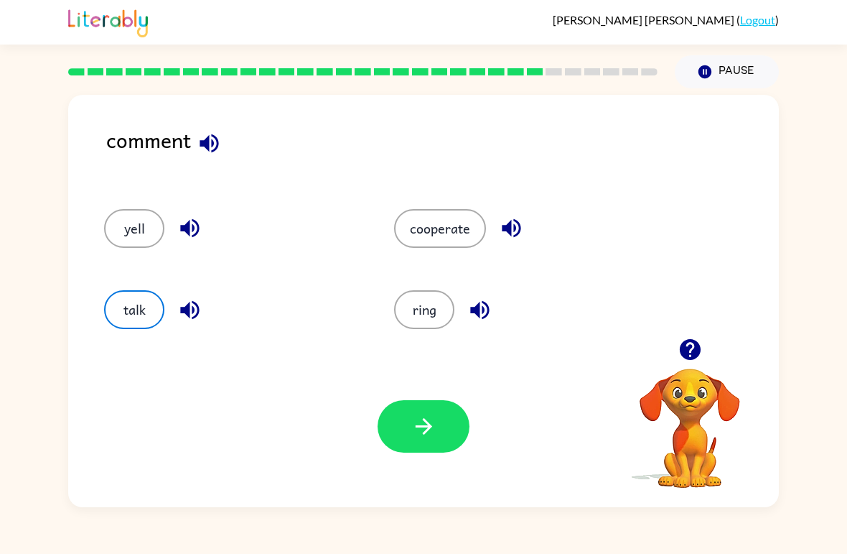
click at [419, 449] on button "button" at bounding box center [424, 426] width 92 height 52
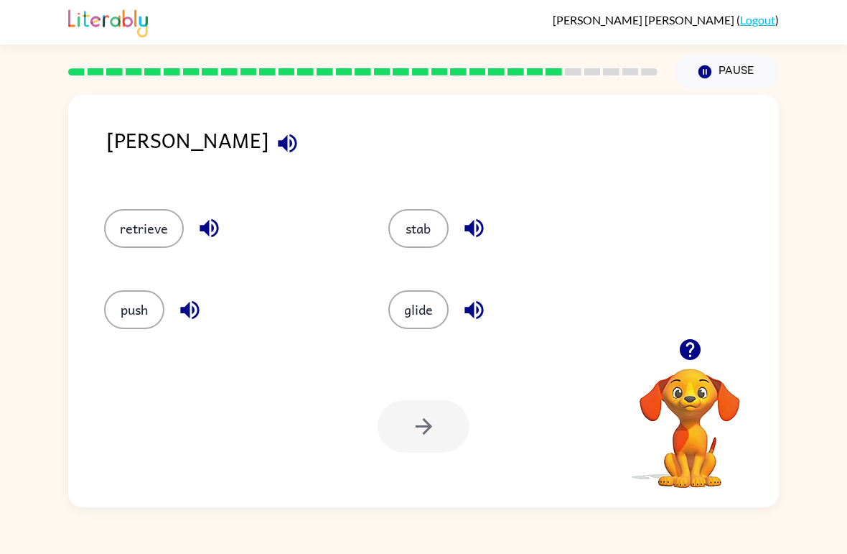
click at [400, 325] on button "glide" at bounding box center [418, 309] width 60 height 39
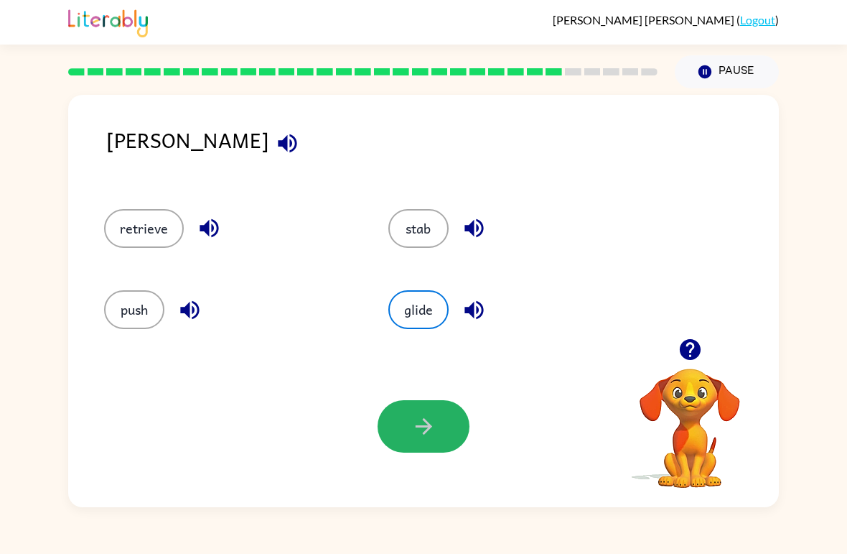
click at [404, 431] on button "button" at bounding box center [424, 426] width 92 height 52
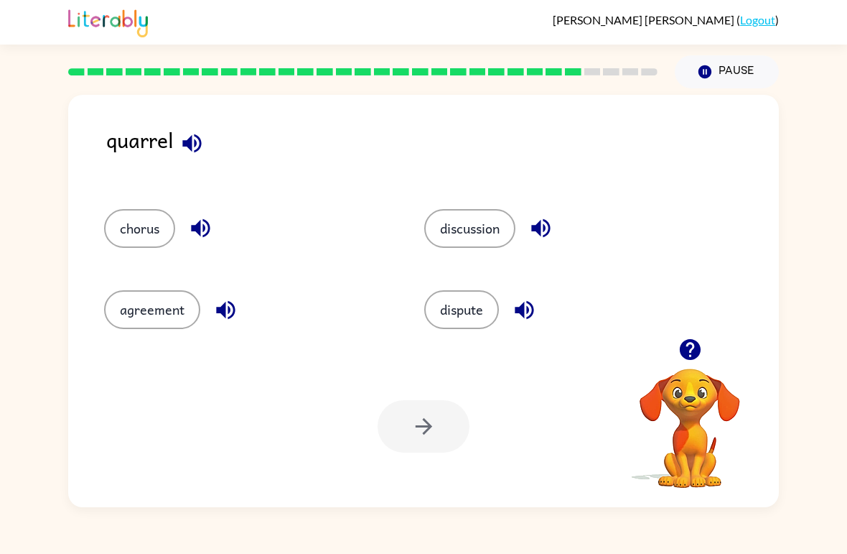
click at [201, 139] on icon "button" at bounding box center [191, 143] width 25 height 25
click at [200, 146] on icon "button" at bounding box center [191, 143] width 19 height 19
click at [192, 149] on icon "button" at bounding box center [191, 143] width 25 height 25
click at [201, 149] on icon "button" at bounding box center [191, 143] width 25 height 25
click at [129, 232] on button "chorus" at bounding box center [139, 228] width 71 height 39
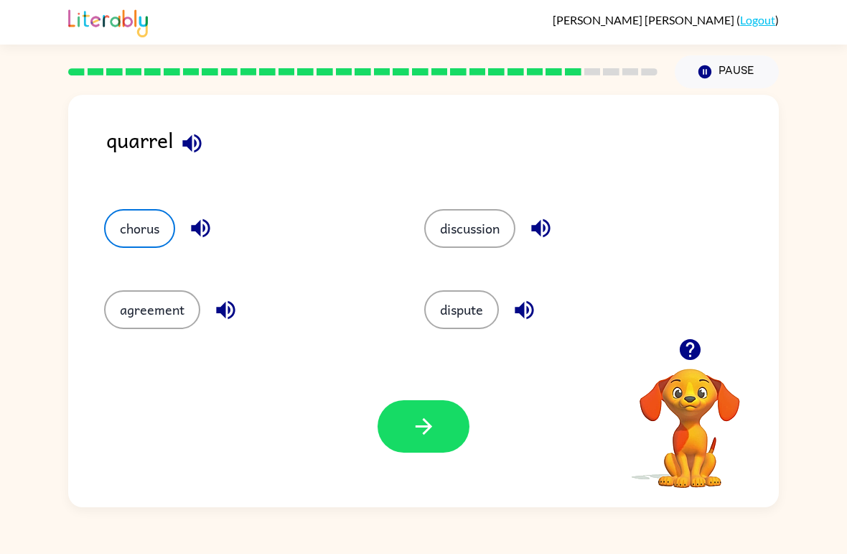
click at [431, 446] on button "button" at bounding box center [424, 426] width 92 height 52
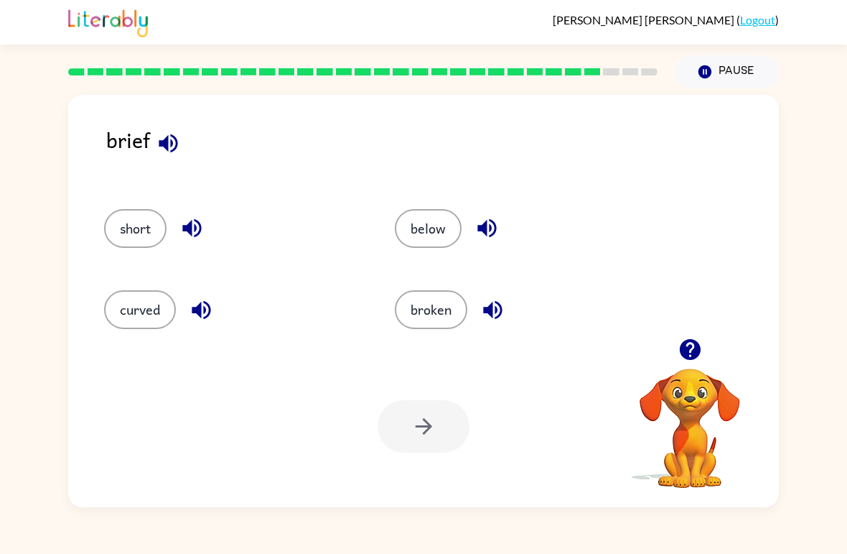
click at [154, 157] on div "brief" at bounding box center [442, 151] width 673 height 57
click at [167, 149] on icon "button" at bounding box center [168, 143] width 19 height 19
click at [423, 316] on button "broken" at bounding box center [431, 309] width 73 height 39
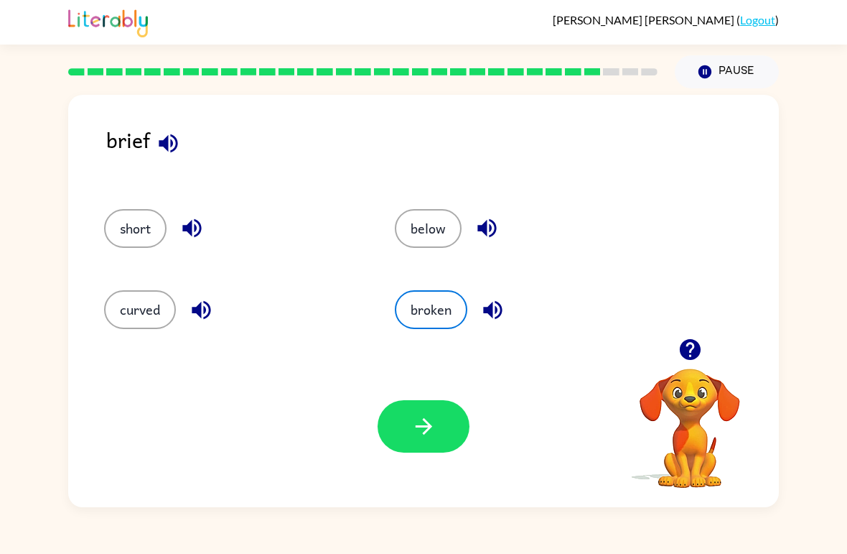
click at [467, 429] on button "button" at bounding box center [424, 426] width 92 height 52
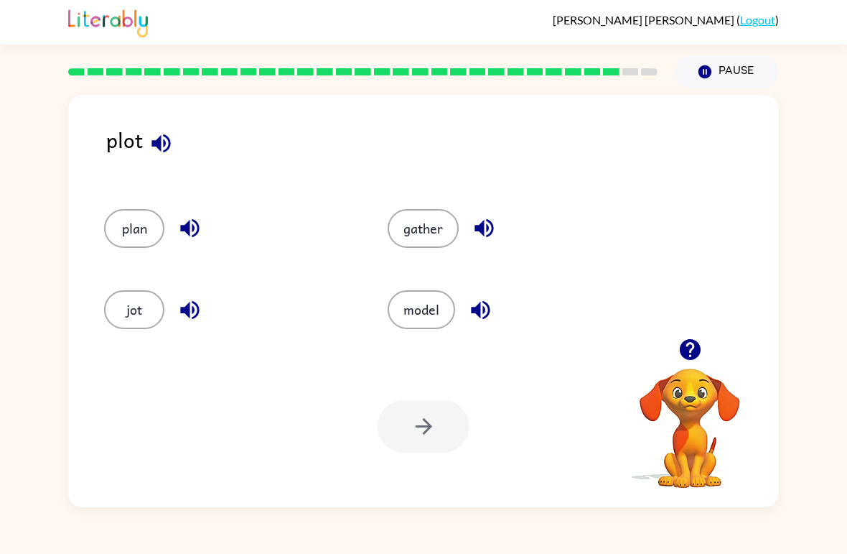
click at [119, 232] on button "plan" at bounding box center [134, 228] width 60 height 39
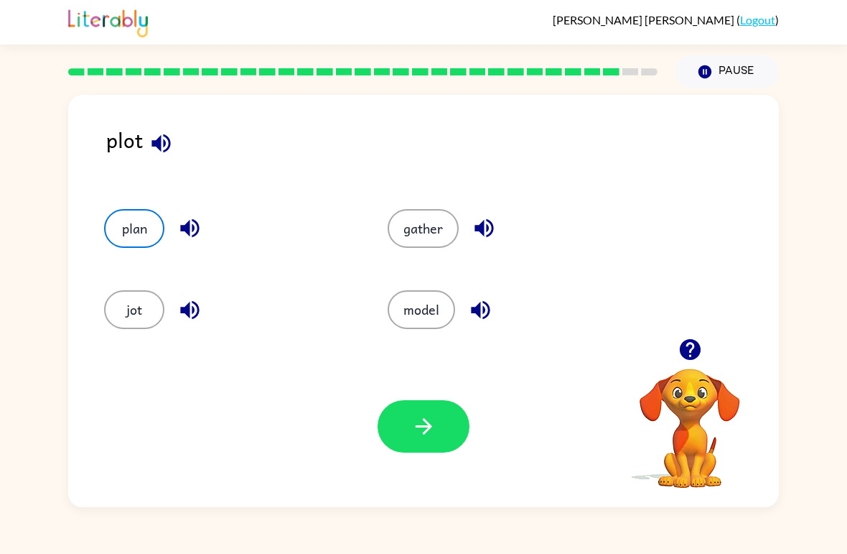
click at [426, 414] on icon "button" at bounding box center [423, 426] width 25 height 25
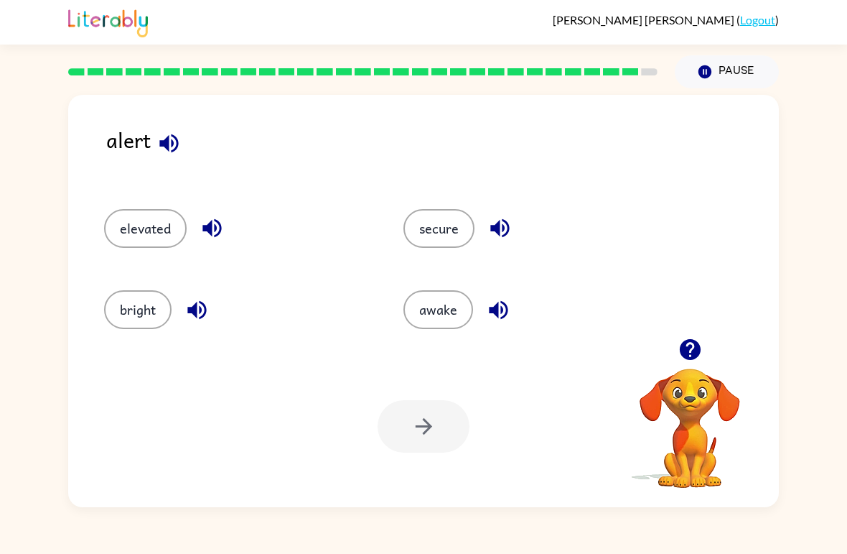
click at [451, 231] on button "secure" at bounding box center [438, 228] width 71 height 39
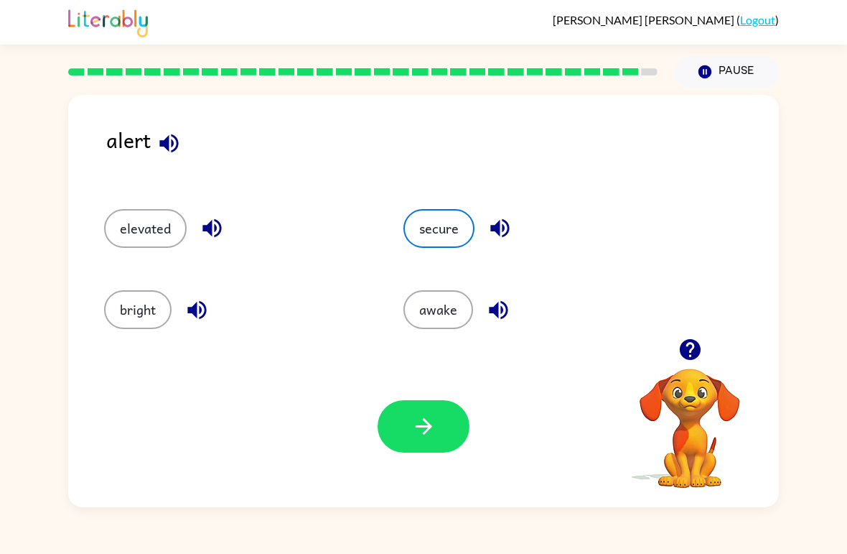
click at [426, 432] on icon "button" at bounding box center [423, 426] width 17 height 17
